Goal: Find specific page/section: Find specific page/section

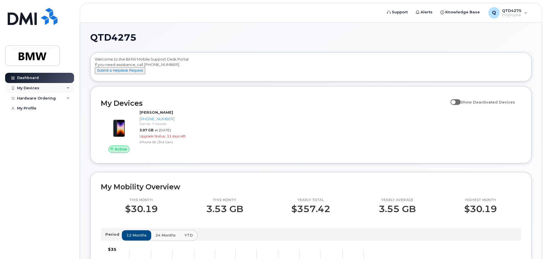
click at [55, 88] on div "My Devices" at bounding box center [39, 88] width 69 height 10
click at [56, 88] on div "My Devices" at bounding box center [39, 88] width 69 height 10
click at [59, 99] on div "Hardware Ordering" at bounding box center [39, 98] width 69 height 10
click at [32, 111] on link "My Profile" at bounding box center [39, 108] width 69 height 10
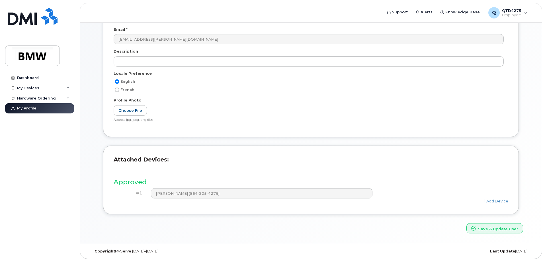
scroll to position [108, 0]
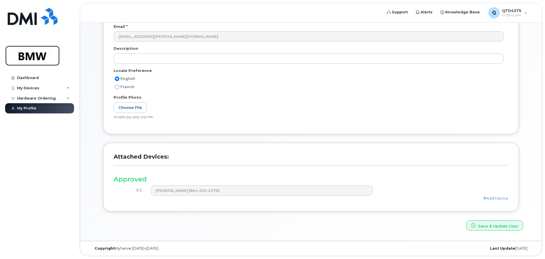
click at [44, 56] on img at bounding box center [33, 56] width 44 height 17
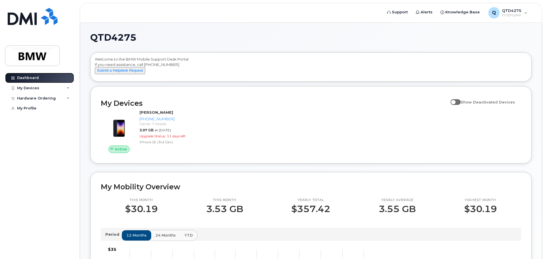
click at [47, 78] on link "Dashboard" at bounding box center [39, 78] width 69 height 10
click at [511, 13] on span "QTD4275" at bounding box center [511, 10] width 19 height 5
click at [424, 30] on div "QTD4275 Welcome to the BMW Mobile Support Desk Portal If you need assistance, c…" at bounding box center [311, 257] width 462 height 469
click at [514, 13] on span "Employee" at bounding box center [511, 15] width 19 height 5
click at [395, 38] on h1 "QTD4275" at bounding box center [309, 37] width 438 height 9
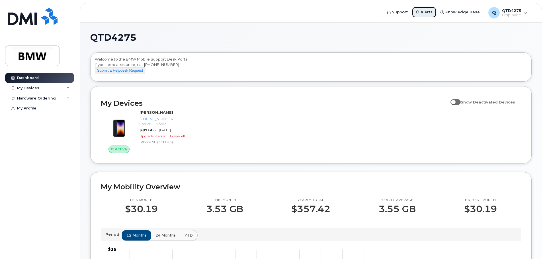
click at [428, 12] on span "Alerts" at bounding box center [427, 12] width 12 height 6
click at [407, 13] on span "Support" at bounding box center [400, 12] width 16 height 6
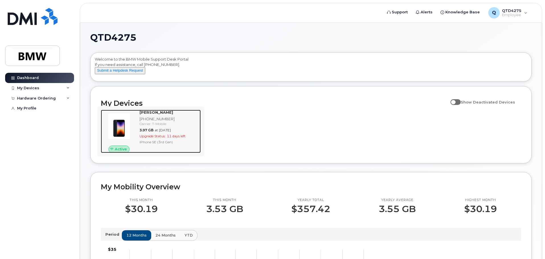
click at [173, 122] on div "[PHONE_NUMBER]" at bounding box center [169, 118] width 59 height 5
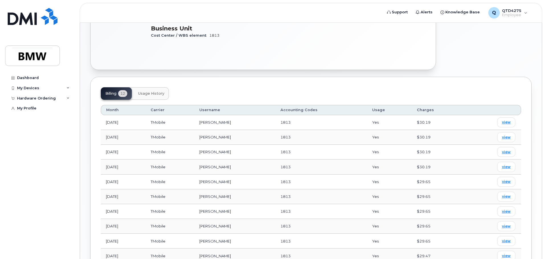
scroll to position [228, 0]
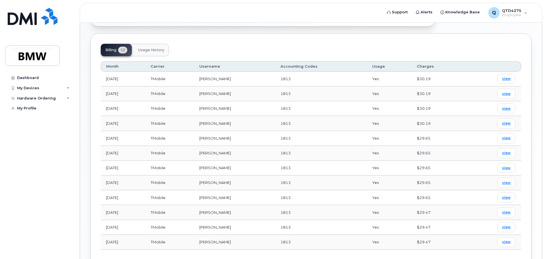
click at [161, 48] on span "Usage History" at bounding box center [151, 50] width 26 height 5
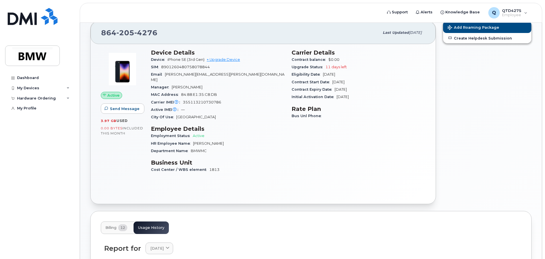
scroll to position [23, 0]
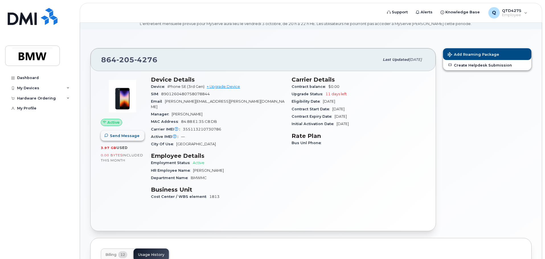
click at [138, 136] on button "Send Message" at bounding box center [123, 136] width 44 height 10
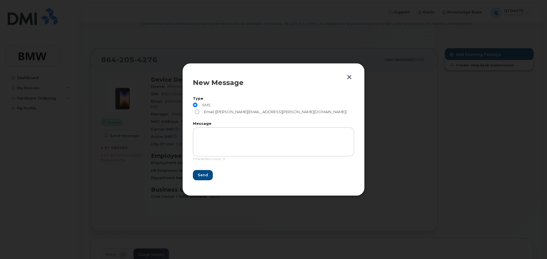
click at [350, 81] on button "button" at bounding box center [349, 77] width 9 height 8
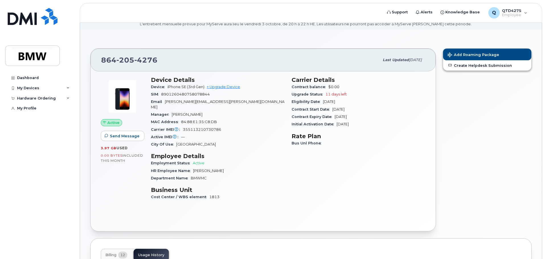
scroll to position [0, 0]
